Goal: Information Seeking & Learning: Learn about a topic

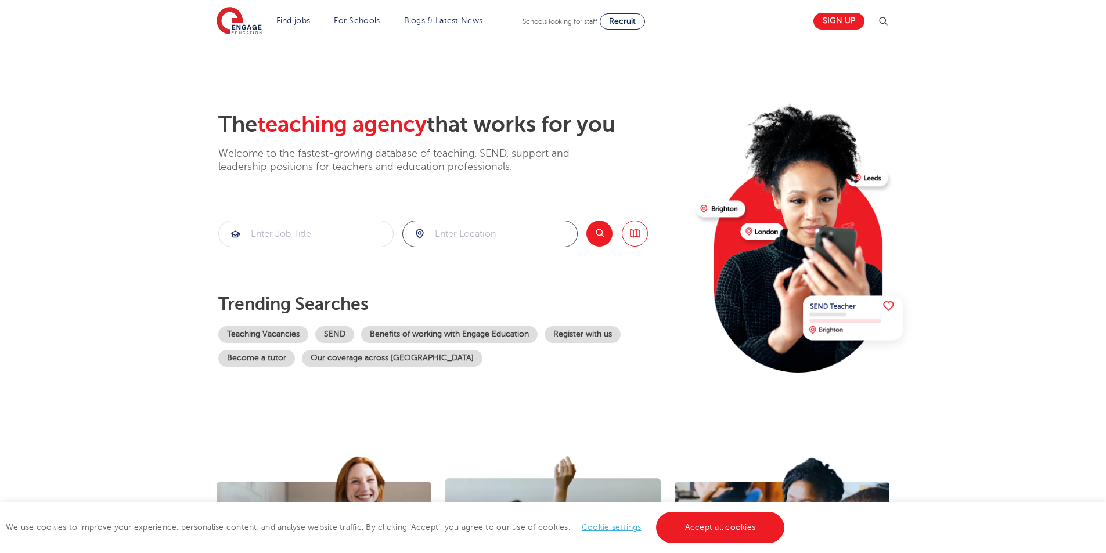
click at [473, 236] on input "search" at bounding box center [490, 234] width 174 height 26
drag, startPoint x: 460, startPoint y: 271, endPoint x: 446, endPoint y: 268, distance: 14.1
click at [459, 271] on li "[GEOGRAPHIC_DATA]" at bounding box center [490, 268] width 166 height 23
type input "[GEOGRAPHIC_DATA]"
click at [301, 235] on input "search" at bounding box center [306, 234] width 174 height 26
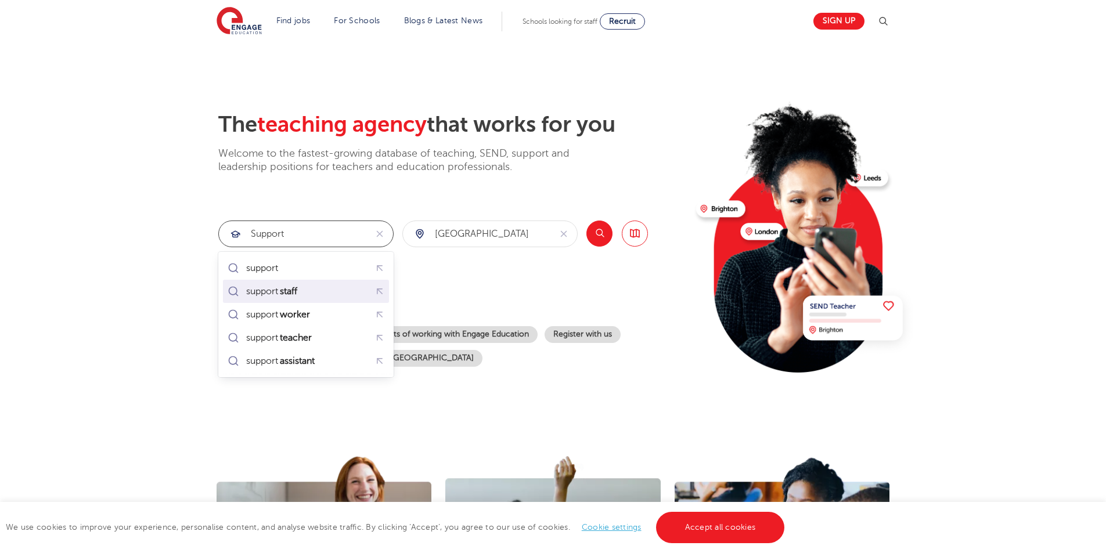
click at [282, 287] on mark "staff" at bounding box center [288, 292] width 21 height 14
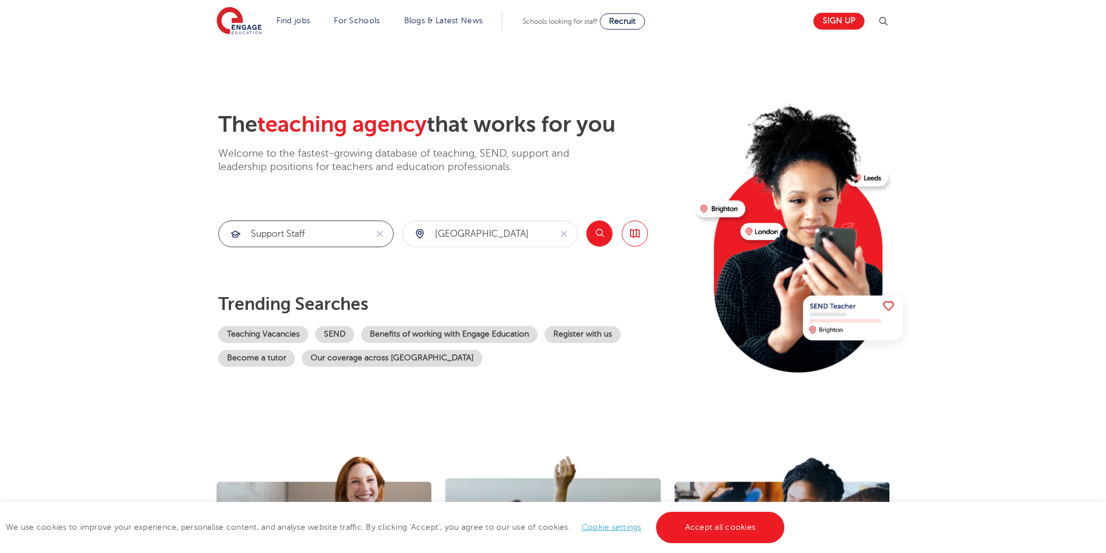
type input "support staff"
click at [598, 236] on button "Search" at bounding box center [600, 234] width 26 height 26
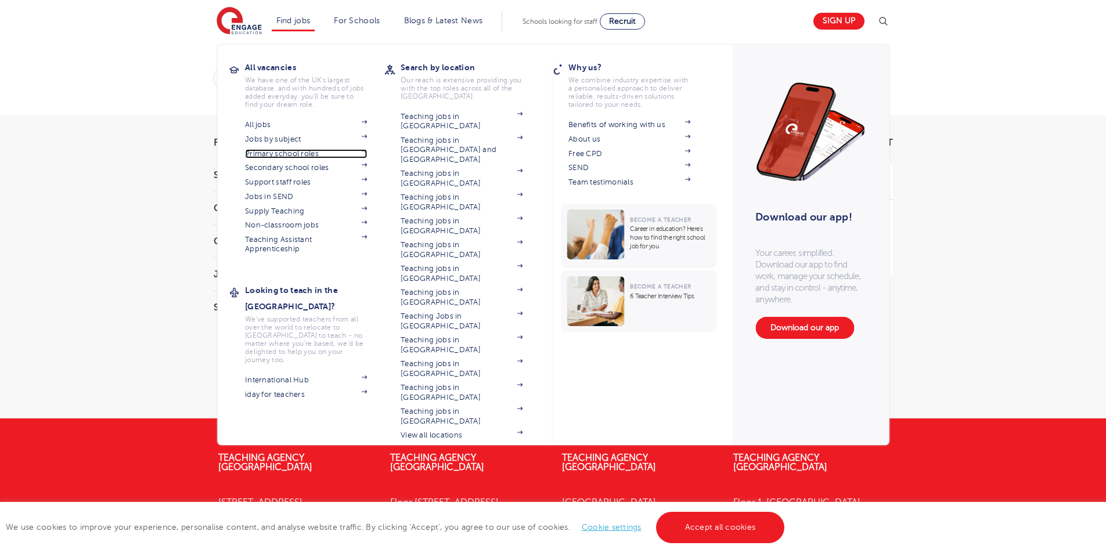
click at [302, 152] on link "Primary school roles" at bounding box center [306, 153] width 122 height 9
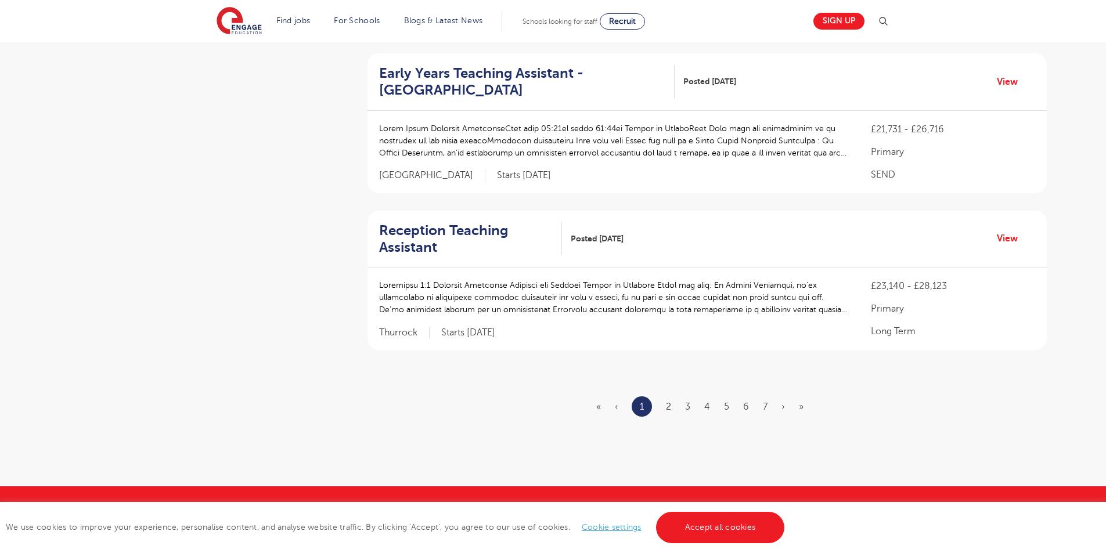
scroll to position [1336, 0]
